Goal: Find specific page/section: Find specific page/section

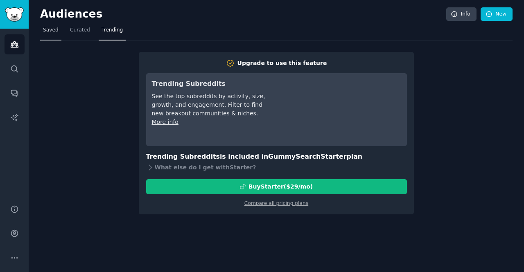
click at [52, 30] on span "Saved" at bounding box center [51, 30] width 16 height 7
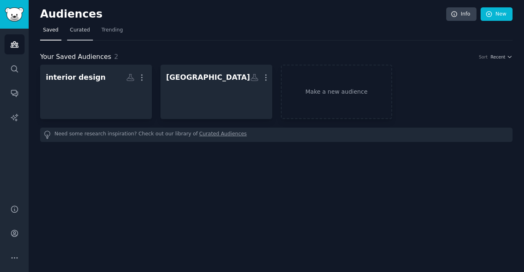
click at [70, 30] on span "Curated" at bounding box center [80, 30] width 20 height 7
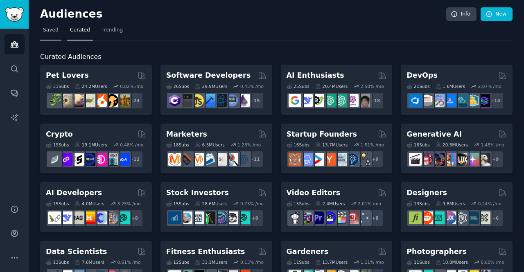
click at [55, 33] on span "Saved" at bounding box center [51, 30] width 16 height 7
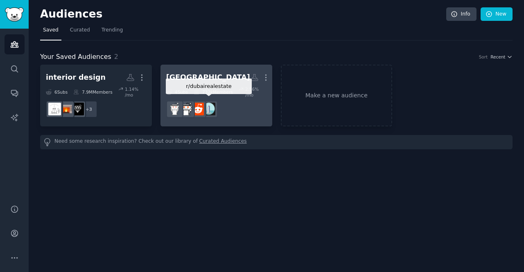
click at [213, 103] on img at bounding box center [209, 109] width 13 height 13
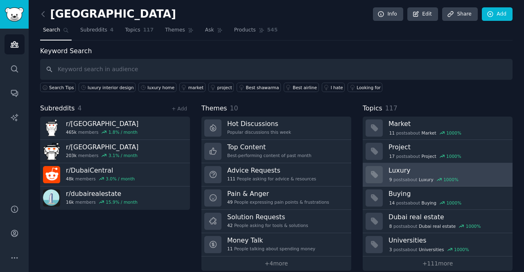
click at [401, 166] on h3 "Luxury" at bounding box center [447, 170] width 118 height 9
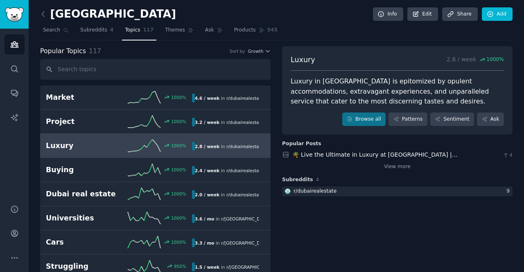
click at [456, 196] on div "Subreddits 4 r/ dubairealestate 9" at bounding box center [397, 187] width 230 height 22
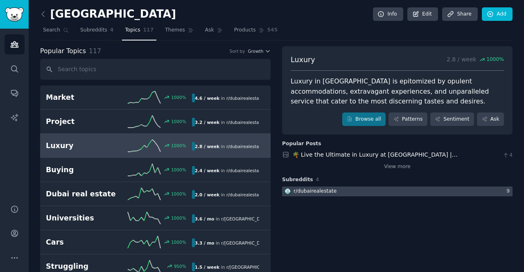
click at [453, 193] on div at bounding box center [397, 192] width 230 height 10
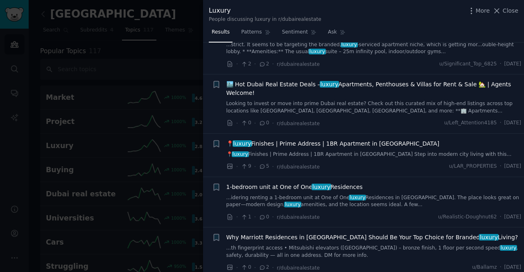
scroll to position [244, 0]
click at [117, 76] on div at bounding box center [262, 136] width 524 height 272
